Goal: Task Accomplishment & Management: Complete application form

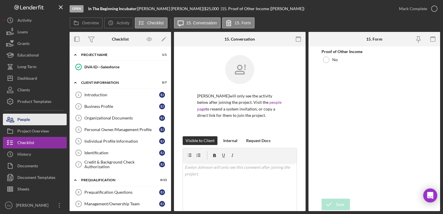
scroll to position [147, 0]
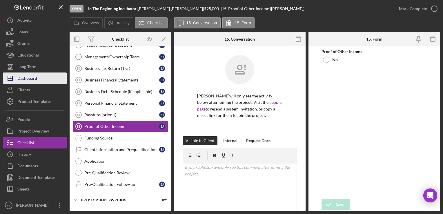
click at [27, 80] on div "Dashboard" at bounding box center [27, 78] width 20 height 13
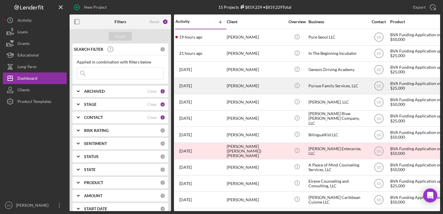
scroll to position [59, 2]
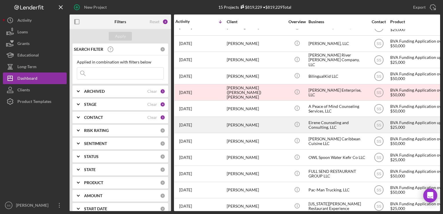
click at [232, 129] on div "[PERSON_NAME]" at bounding box center [256, 124] width 58 height 15
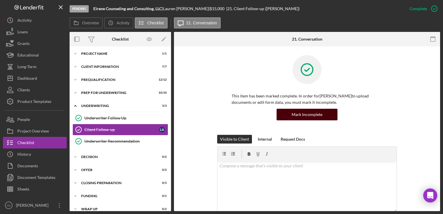
scroll to position [95, 0]
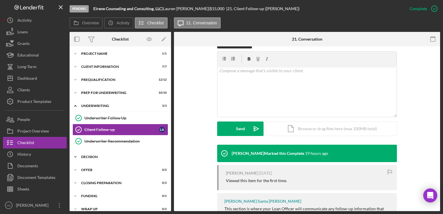
click at [93, 155] on div "Decision" at bounding box center [122, 156] width 83 height 3
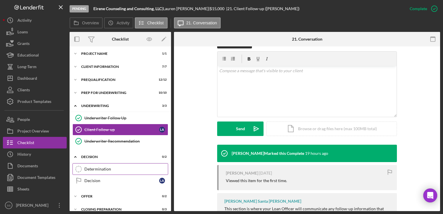
click at [109, 164] on link "Determination Determination" at bounding box center [120, 169] width 96 height 12
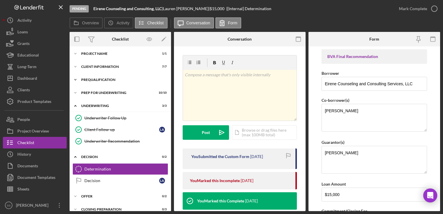
click at [100, 81] on div "Icon/Expander Prequalification 12 / 12" at bounding box center [120, 80] width 101 height 12
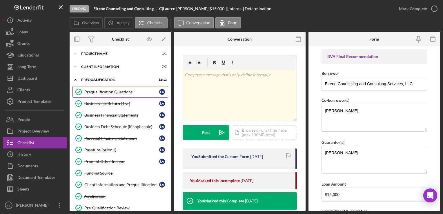
click at [103, 94] on div "Prequalification Questions" at bounding box center [121, 92] width 75 height 5
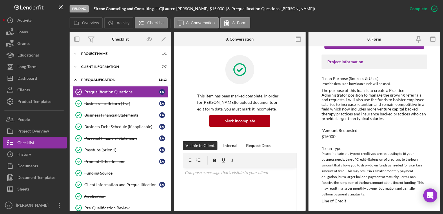
scroll to position [19, 0]
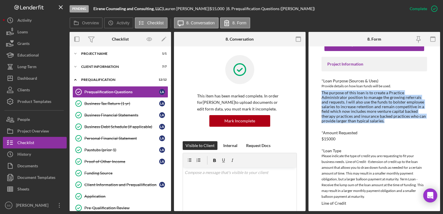
drag, startPoint x: 322, startPoint y: 91, endPoint x: 392, endPoint y: 120, distance: 75.7
click at [392, 120] on div "The purpose of this loan is to create a Practice Administrator position to mana…" at bounding box center [373, 106] width 105 height 33
copy div "The purpose of this loan is to create a Practice Administrator position to mana…"
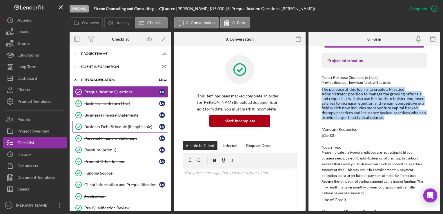
scroll to position [174, 0]
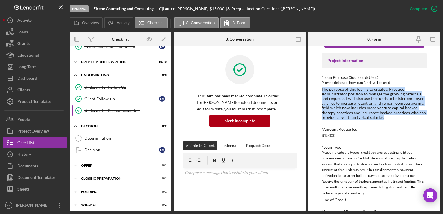
click at [104, 111] on link "Underwriter Recommendation Underwriter Recommendation" at bounding box center [120, 111] width 96 height 12
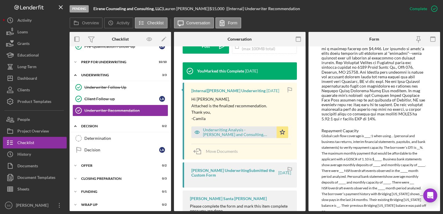
scroll to position [280, 0]
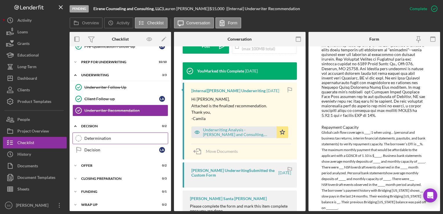
click at [107, 132] on link "Determination Determination" at bounding box center [120, 138] width 96 height 12
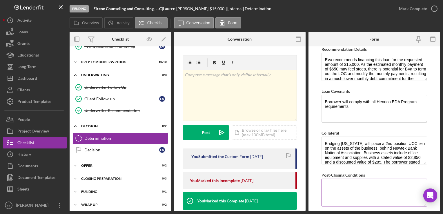
scroll to position [364, 0]
click at [356, 112] on textarea "Borrower will comply with all Henrico EDA Program requirements." at bounding box center [373, 109] width 105 height 28
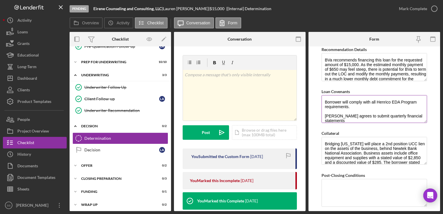
scroll to position [0, 0]
type textarea "Borrower will comply with all Henrico EDA Program requirements. [PERSON_NAME] a…"
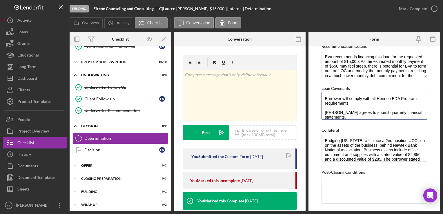
scroll to position [367, 0]
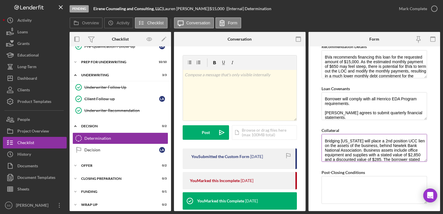
click at [359, 149] on textarea "Bridging [US_STATE] will place a 2nd position UCC lien on the assets of the bus…" at bounding box center [373, 148] width 105 height 28
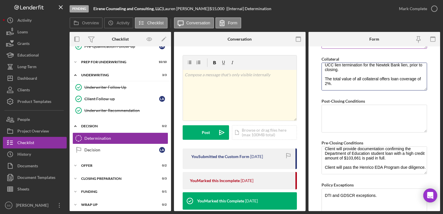
scroll to position [457, 0]
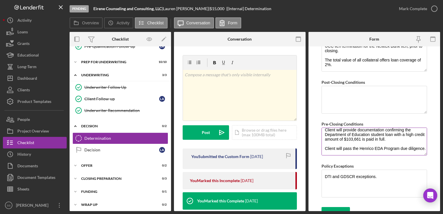
click at [352, 138] on textarea "Client will provide the three most recent bank statements for business and pers…" at bounding box center [373, 141] width 105 height 28
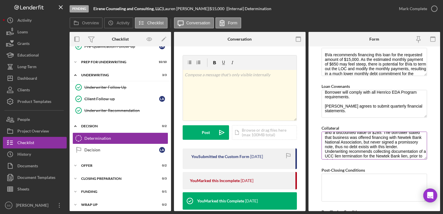
scroll to position [24, 0]
type textarea "Client will provide the three most recent bank statements for business and pers…"
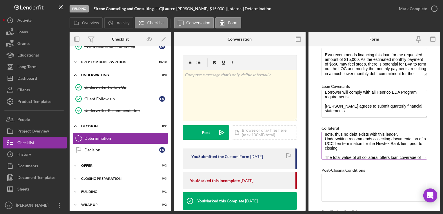
scroll to position [36, 0]
drag, startPoint x: 385, startPoint y: 134, endPoint x: 397, endPoint y: 146, distance: 17.4
click at [397, 146] on textarea "Bridging [US_STATE] will place a 2nd position UCC lien on the assets of the bus…" at bounding box center [373, 146] width 105 height 28
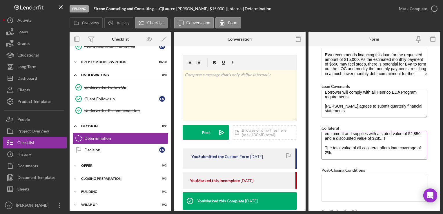
scroll to position [22, 0]
drag, startPoint x: 356, startPoint y: 149, endPoint x: 325, endPoint y: 145, distance: 30.7
click at [325, 145] on textarea "Bridging [US_STATE] will place a 2nd position UCC lien on the assets of the bus…" at bounding box center [373, 146] width 105 height 28
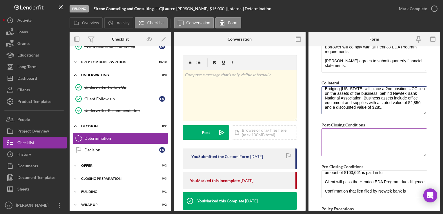
scroll to position [56, 0]
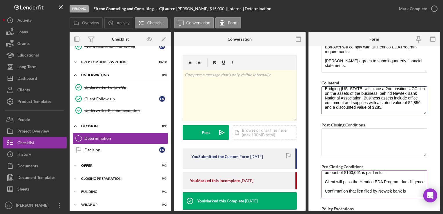
type textarea "Bridging [US_STATE] will place a 2nd position UCC lien on the assets of the bus…"
click at [410, 180] on textarea "Client will provide the three most recent bank statements for business and pers…" at bounding box center [373, 184] width 105 height 28
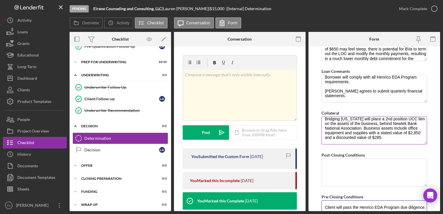
scroll to position [4, 0]
type textarea "Client will provide the three most recent bank statements for business and pers…"
drag, startPoint x: 388, startPoint y: 138, endPoint x: 327, endPoint y: 118, distance: 64.0
click at [327, 118] on textarea "Bridging [US_STATE] will place a 2nd position UCC lien on the assets of the bus…" at bounding box center [373, 130] width 105 height 28
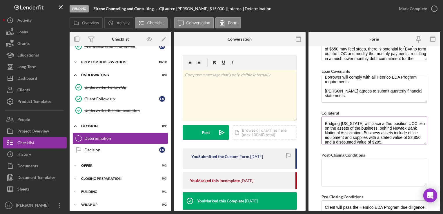
type textarea "B"
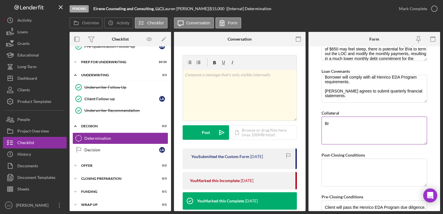
type textarea "B"
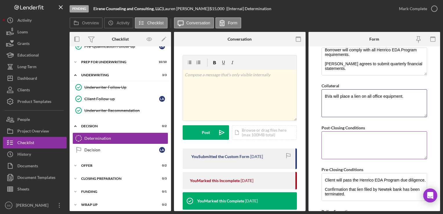
scroll to position [412, 0]
type textarea "BVa will place a lien on all office equipment."
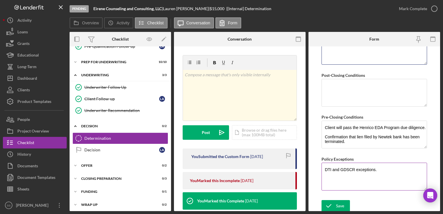
scroll to position [450, 0]
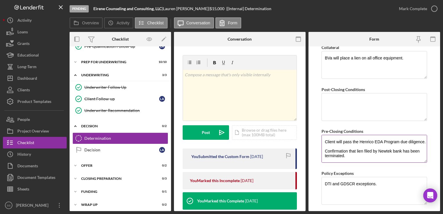
click at [368, 154] on textarea "Client will provide the three most recent bank statements for business and pers…" at bounding box center [373, 149] width 105 height 28
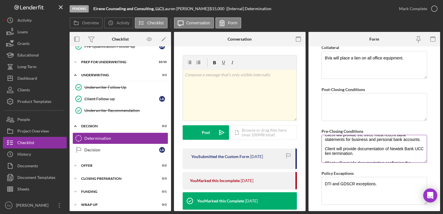
scroll to position [60, 0]
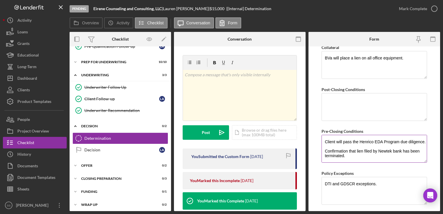
drag, startPoint x: 352, startPoint y: 146, endPoint x: 344, endPoint y: 144, distance: 7.7
click at [347, 145] on textarea "Client will provide the three most recent bank statements for business and pers…" at bounding box center [373, 149] width 105 height 28
drag, startPoint x: 343, startPoint y: 144, endPoint x: 324, endPoint y: 142, distance: 18.9
click at [324, 142] on textarea "Client will provide the three most recent bank statements for business and pers…" at bounding box center [373, 149] width 105 height 28
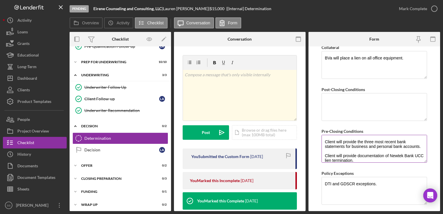
click at [324, 140] on textarea "Client will provide the three most recent bank statements for business and pers…" at bounding box center [373, 149] width 105 height 28
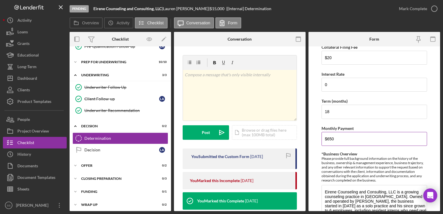
scroll to position [126, 0]
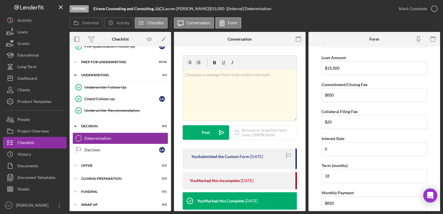
type textarea "Client will provide all insurances, licenses, and certifications required to op…"
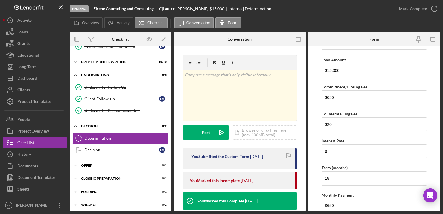
scroll to position [117, 0]
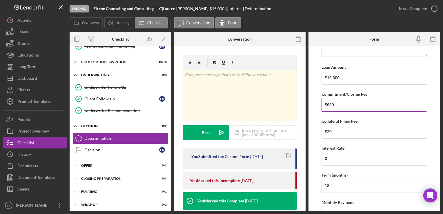
click at [344, 104] on input "$650" at bounding box center [373, 105] width 105 height 14
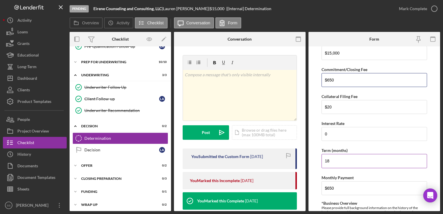
scroll to position [148, 0]
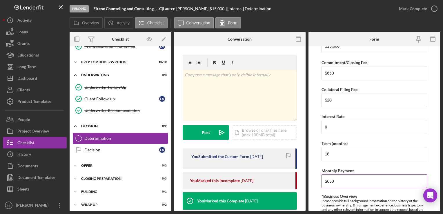
click at [345, 179] on input "$650" at bounding box center [373, 181] width 105 height 14
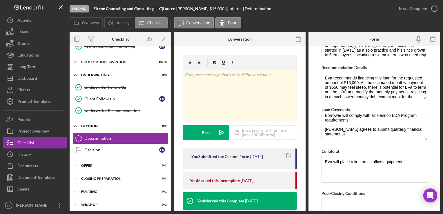
scroll to position [464, 0]
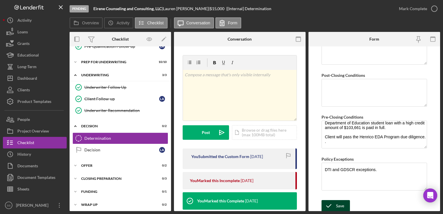
click at [333, 207] on icon "submit" at bounding box center [328, 205] width 14 height 14
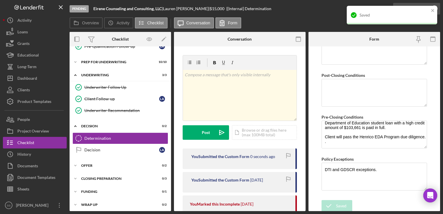
click at [430, 11] on div "Saved" at bounding box center [391, 17] width 93 height 25
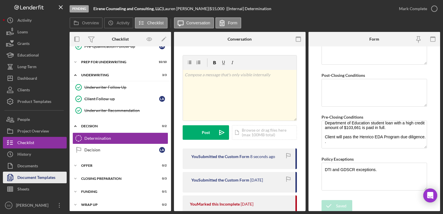
click at [21, 176] on div "Document Templates" at bounding box center [36, 178] width 38 height 13
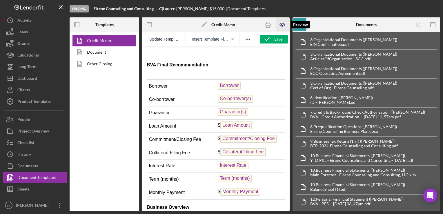
click at [282, 24] on icon "button" at bounding box center [282, 24] width 13 height 13
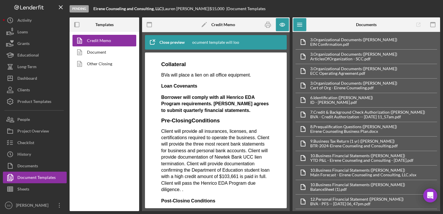
scroll to position [408, 0]
click at [264, 23] on icon "button" at bounding box center [267, 24] width 13 height 13
click at [271, 31] on div at bounding box center [267, 24] width 14 height 14
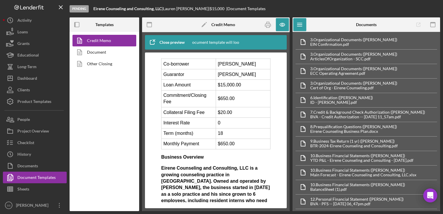
scroll to position [0, 0]
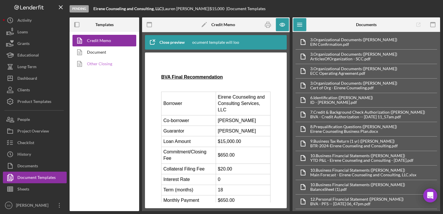
click at [98, 61] on link "Other Closing" at bounding box center [102, 64] width 61 height 12
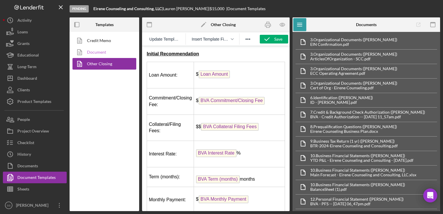
click at [95, 51] on link "Document" at bounding box center [102, 52] width 61 height 12
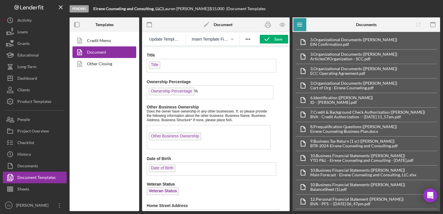
scroll to position [778, 0]
click at [396, 12] on div "Pending Eirene Counseling and Consulting, LLC | [PERSON_NAME] | $15,000 $15,000…" at bounding box center [255, 8] width 370 height 17
click at [98, 45] on link "Credit Memo" at bounding box center [102, 41] width 61 height 12
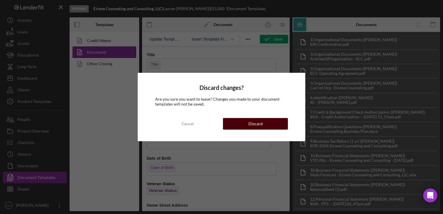
click at [254, 121] on div "Discard" at bounding box center [255, 124] width 14 height 12
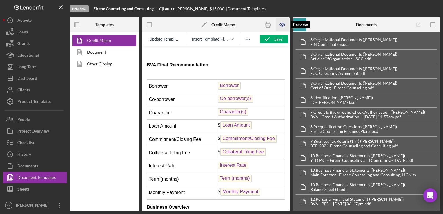
click at [279, 27] on icon "button" at bounding box center [282, 24] width 13 height 13
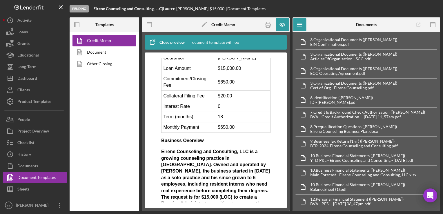
scroll to position [14, 0]
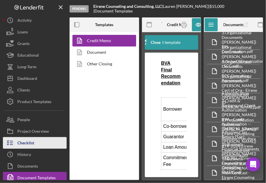
click at [20, 140] on div "Checklist" at bounding box center [25, 143] width 17 height 13
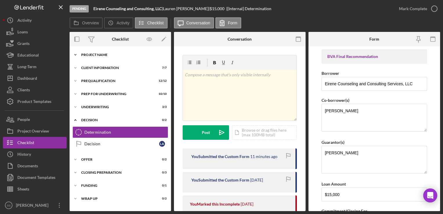
click at [87, 57] on div "Icon/Expander Project Name 1 / 1" at bounding box center [120, 55] width 101 height 12
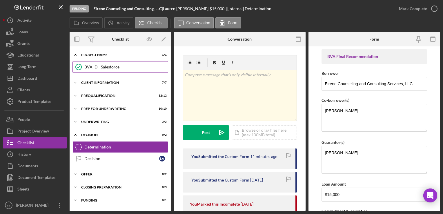
click at [89, 68] on div "BVA ID - Salesforce" at bounding box center [125, 67] width 83 height 5
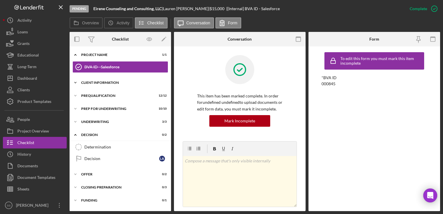
click at [85, 85] on div "Icon/Expander Client Information 7 / 7" at bounding box center [120, 83] width 101 height 12
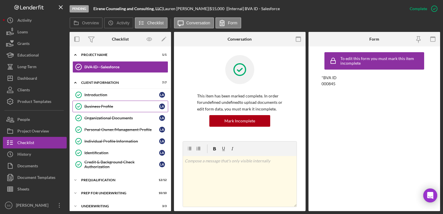
click at [90, 105] on div "Business Profile" at bounding box center [121, 106] width 75 height 5
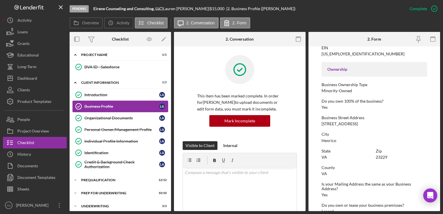
scroll to position [178, 0]
drag, startPoint x: 321, startPoint y: 124, endPoint x: 402, endPoint y: 121, distance: 81.5
click at [402, 121] on div "Business Street Address [STREET_ADDRESS]" at bounding box center [373, 121] width 105 height 11
copy div "[STREET_ADDRESS]"
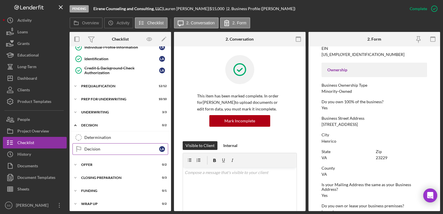
click at [96, 147] on div "Decision" at bounding box center [121, 149] width 75 height 5
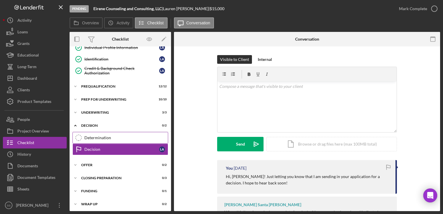
scroll to position [94, 0]
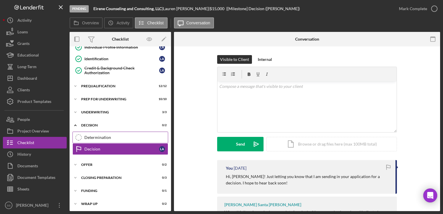
click at [116, 138] on div "Determination" at bounding box center [125, 137] width 83 height 5
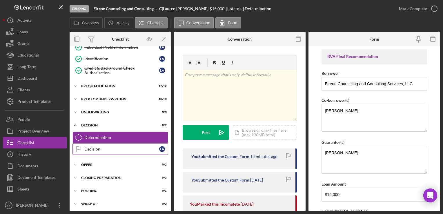
click at [118, 143] on link "Decision Decision L A" at bounding box center [120, 149] width 96 height 12
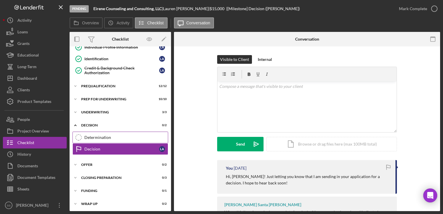
click at [114, 132] on link "Determination Determination" at bounding box center [120, 138] width 96 height 12
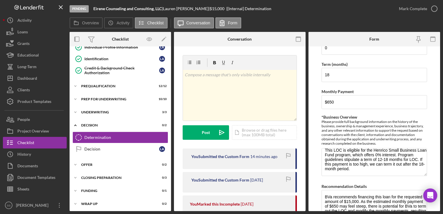
scroll to position [197, 0]
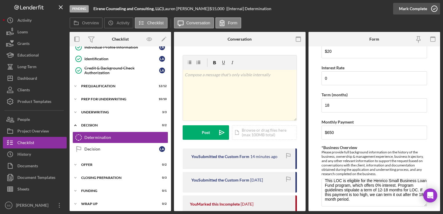
click at [429, 10] on icon "button" at bounding box center [434, 8] width 14 height 14
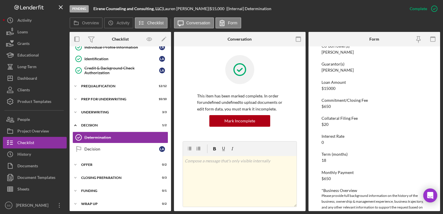
scroll to position [71, 0]
click at [90, 147] on div "Decision" at bounding box center [121, 149] width 75 height 5
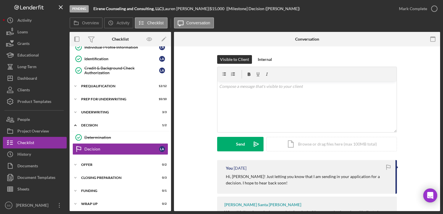
scroll to position [27, 0]
